Goal: Information Seeking & Learning: Learn about a topic

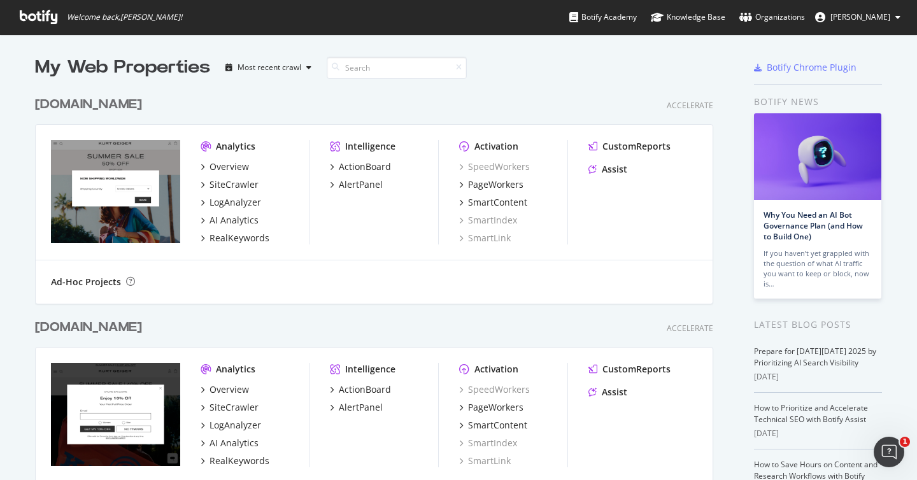
scroll to position [480, 917]
click at [496, 183] on div "PageWorkers" at bounding box center [495, 184] width 55 height 13
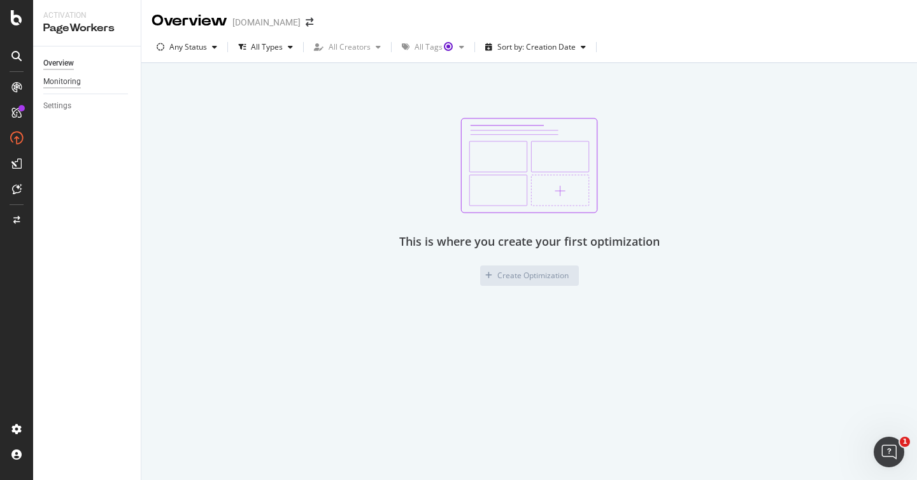
click at [54, 83] on div "Monitoring" at bounding box center [62, 81] width 38 height 13
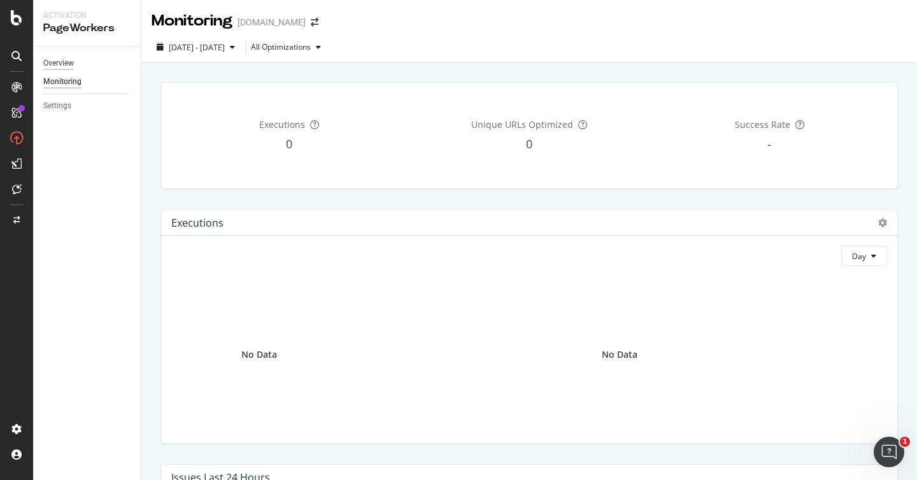
click at [63, 68] on div "Overview" at bounding box center [58, 63] width 31 height 13
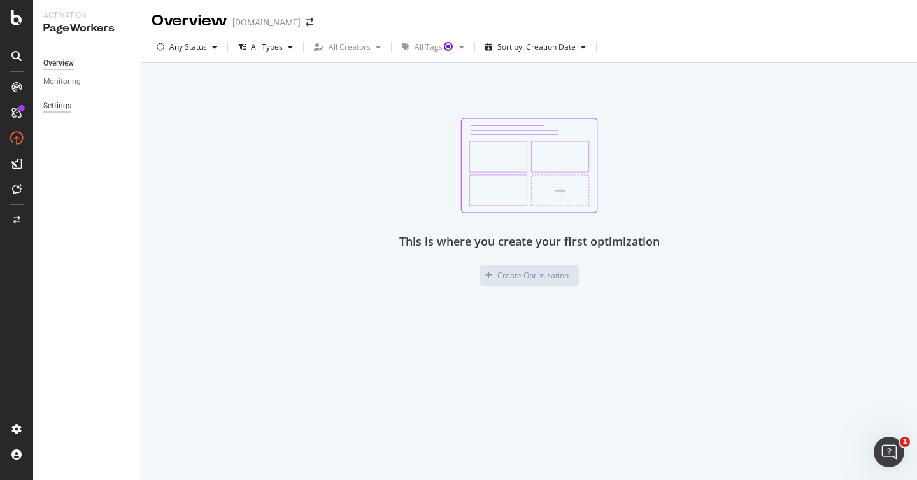
click at [59, 104] on div "Settings" at bounding box center [57, 105] width 28 height 13
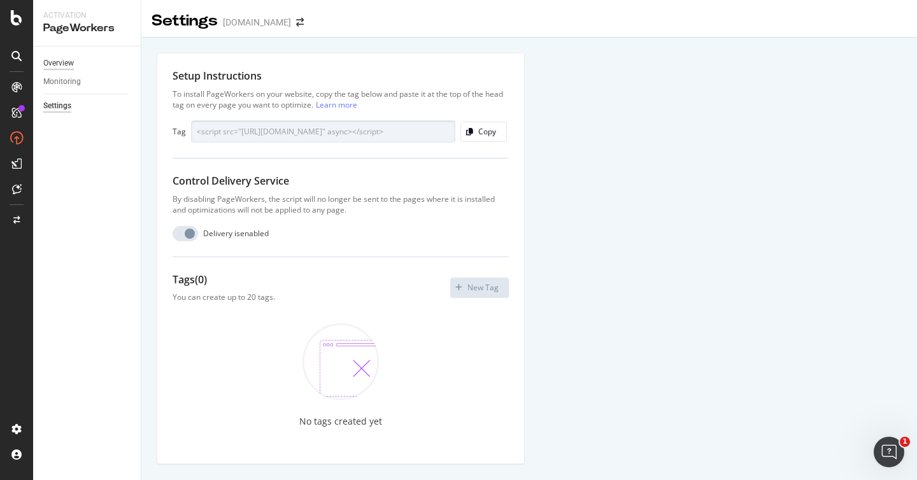
click at [60, 64] on div "Overview" at bounding box center [58, 63] width 31 height 13
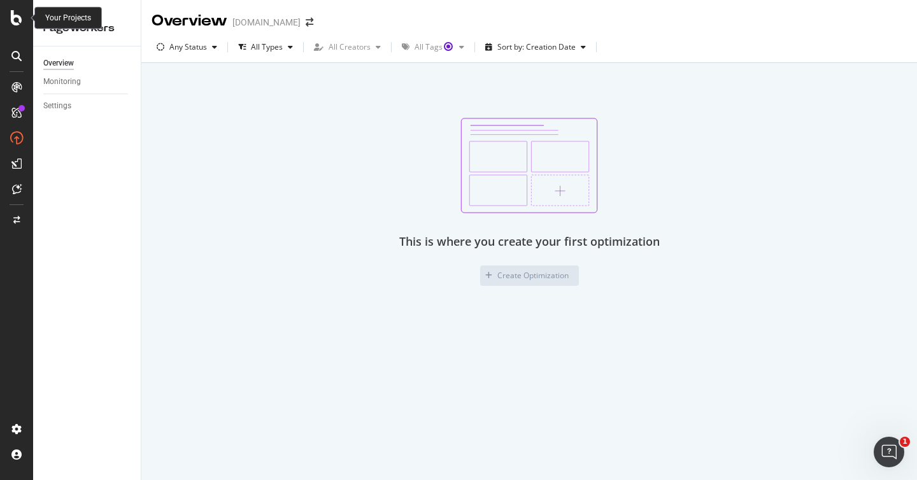
click at [16, 20] on icon at bounding box center [16, 17] width 11 height 15
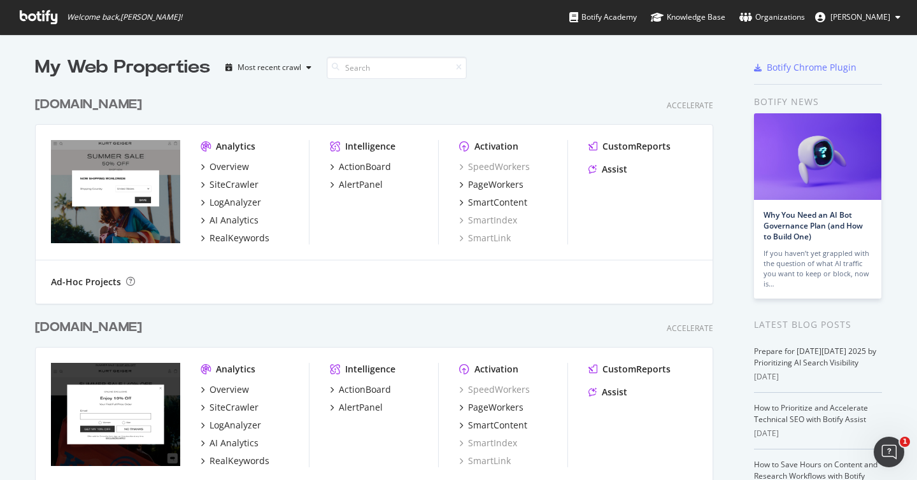
scroll to position [325, 0]
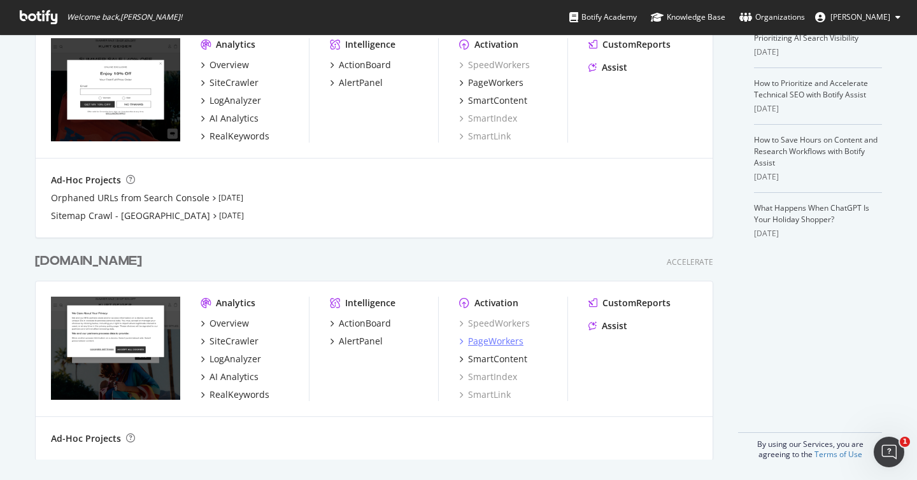
click at [489, 345] on div "PageWorkers" at bounding box center [495, 341] width 55 height 13
